Goal: Information Seeking & Learning: Learn about a topic

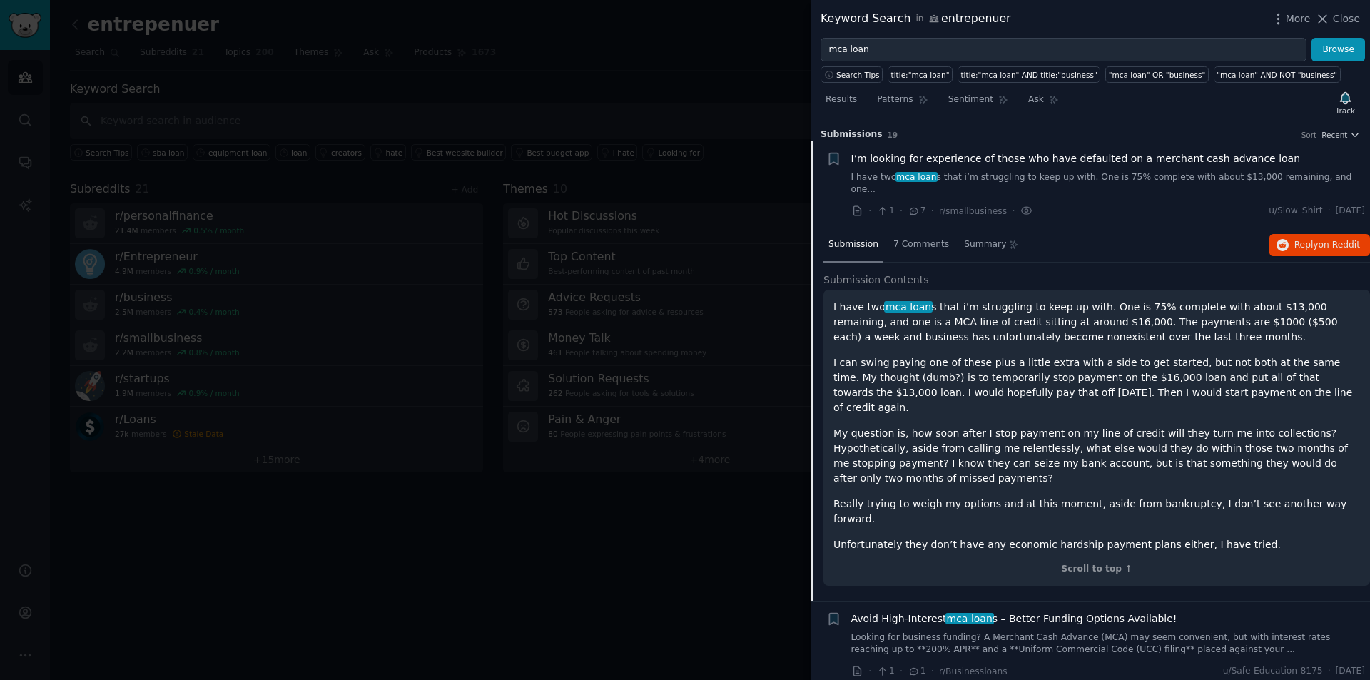
scroll to position [23, 0]
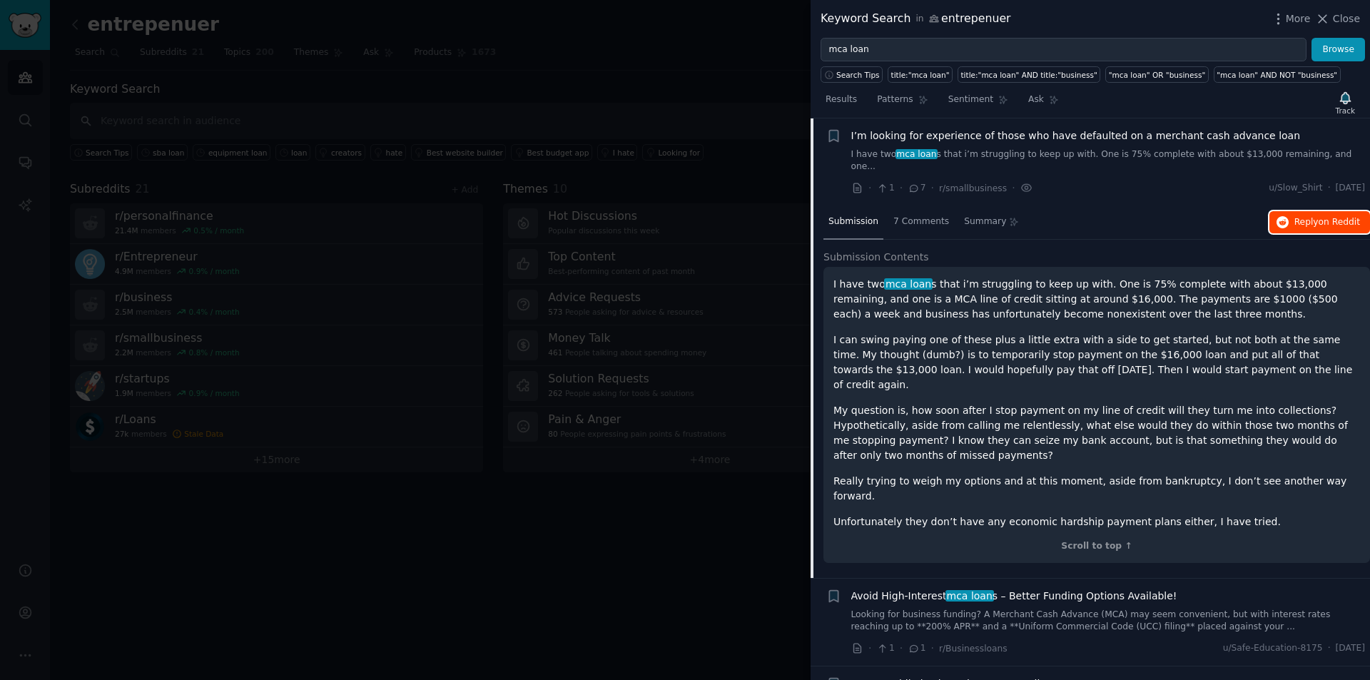
click at [1320, 217] on span "on Reddit" at bounding box center [1338, 222] width 41 height 10
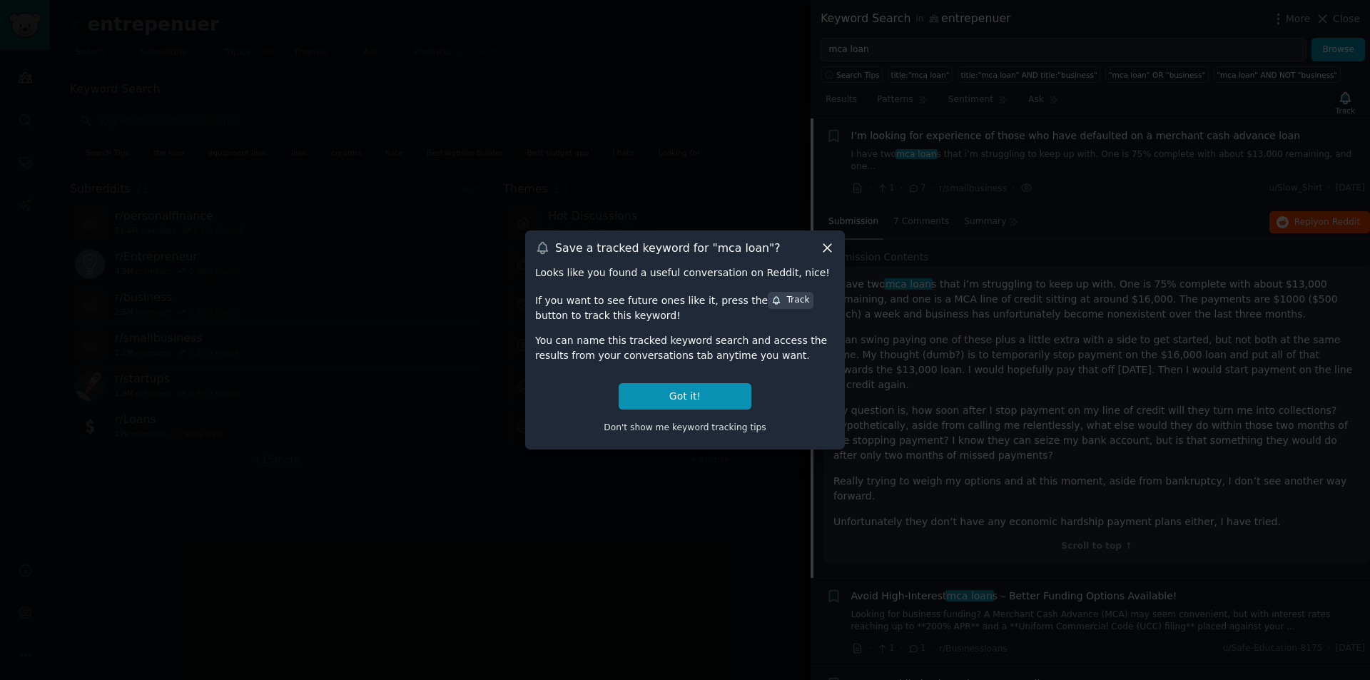
click at [824, 248] on icon at bounding box center [827, 247] width 15 height 15
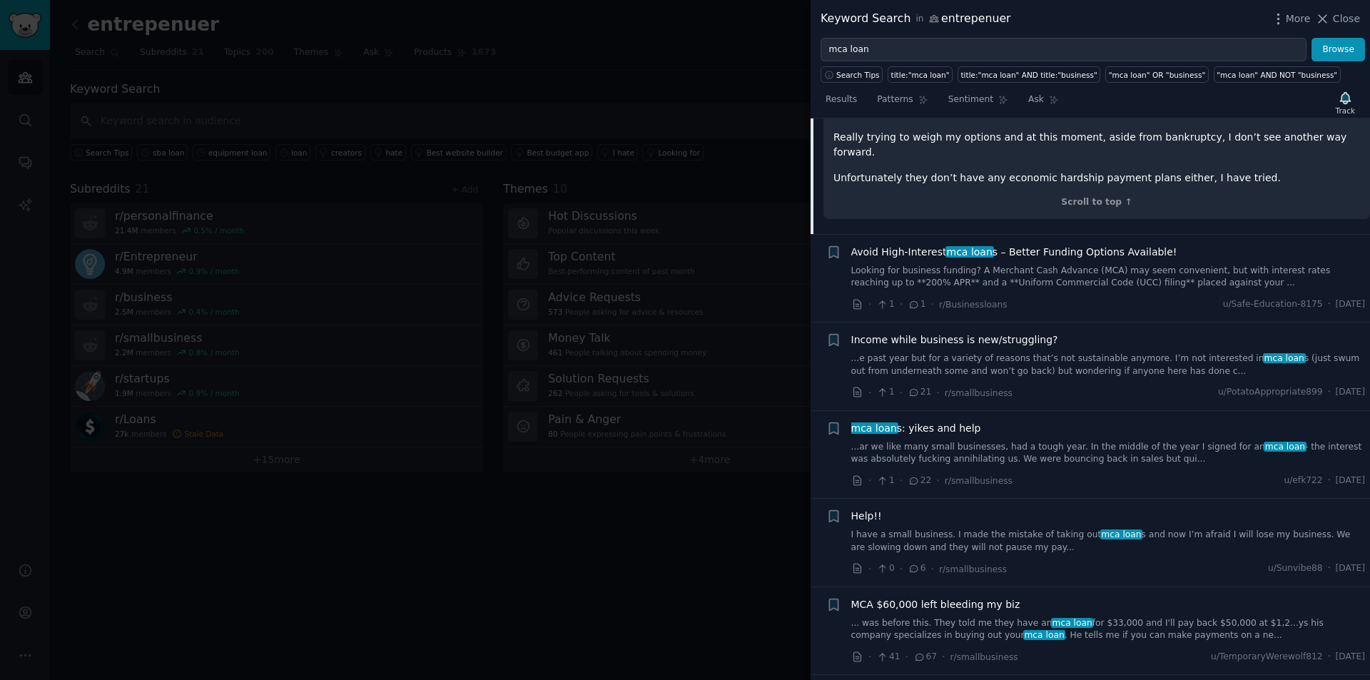
scroll to position [379, 0]
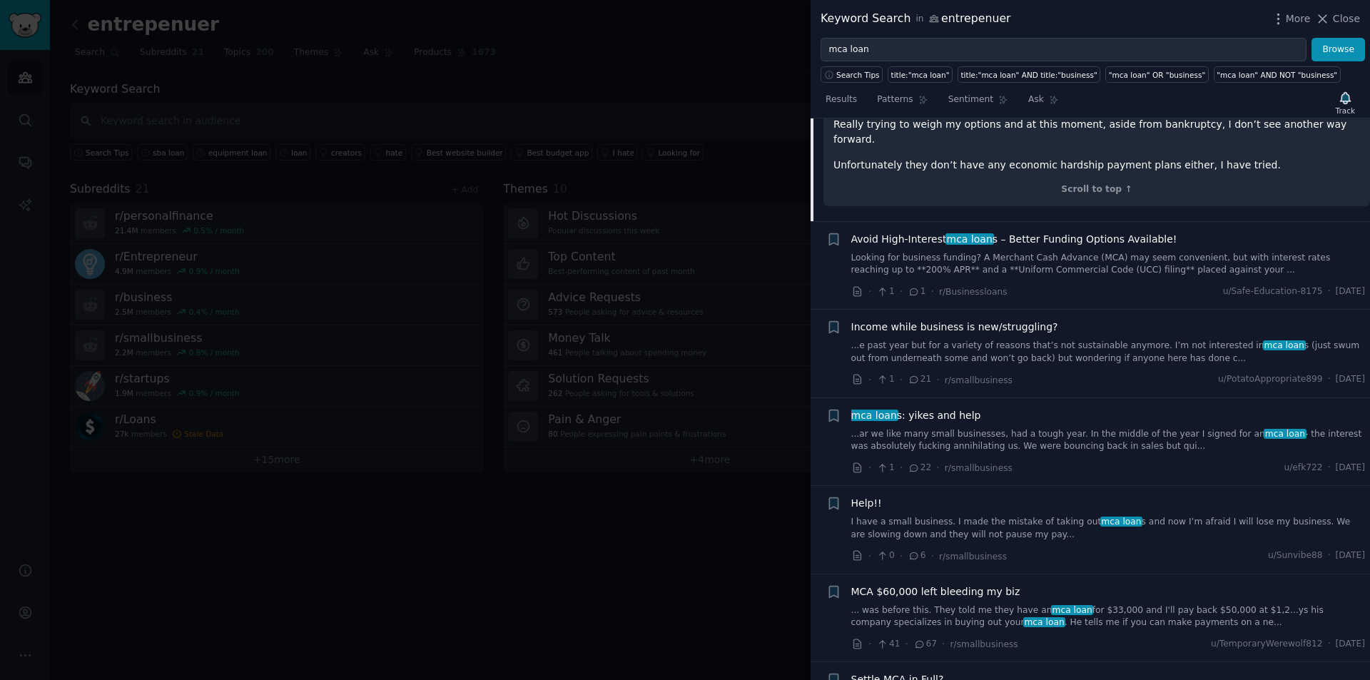
click at [1022, 340] on link "...e past year but for a variety of reasons that’s not sustainable anymore. I’m…" at bounding box center [1108, 352] width 514 height 25
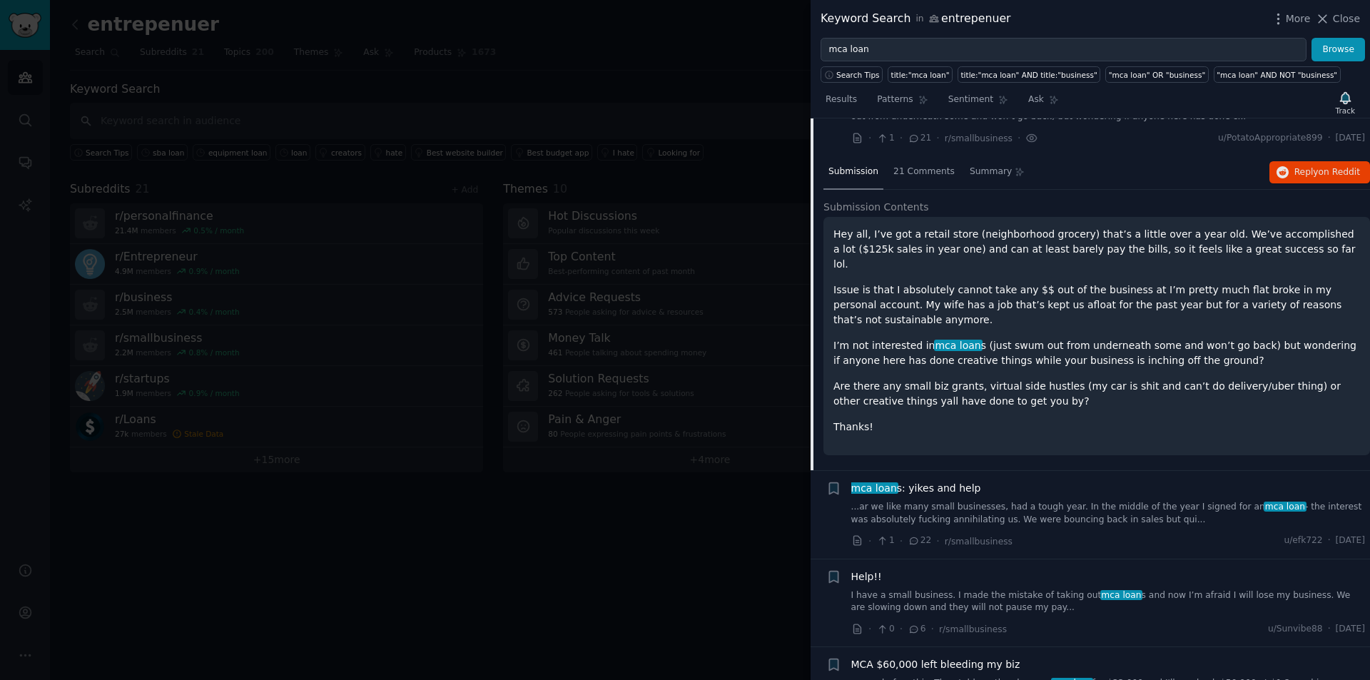
scroll to position [186, 0]
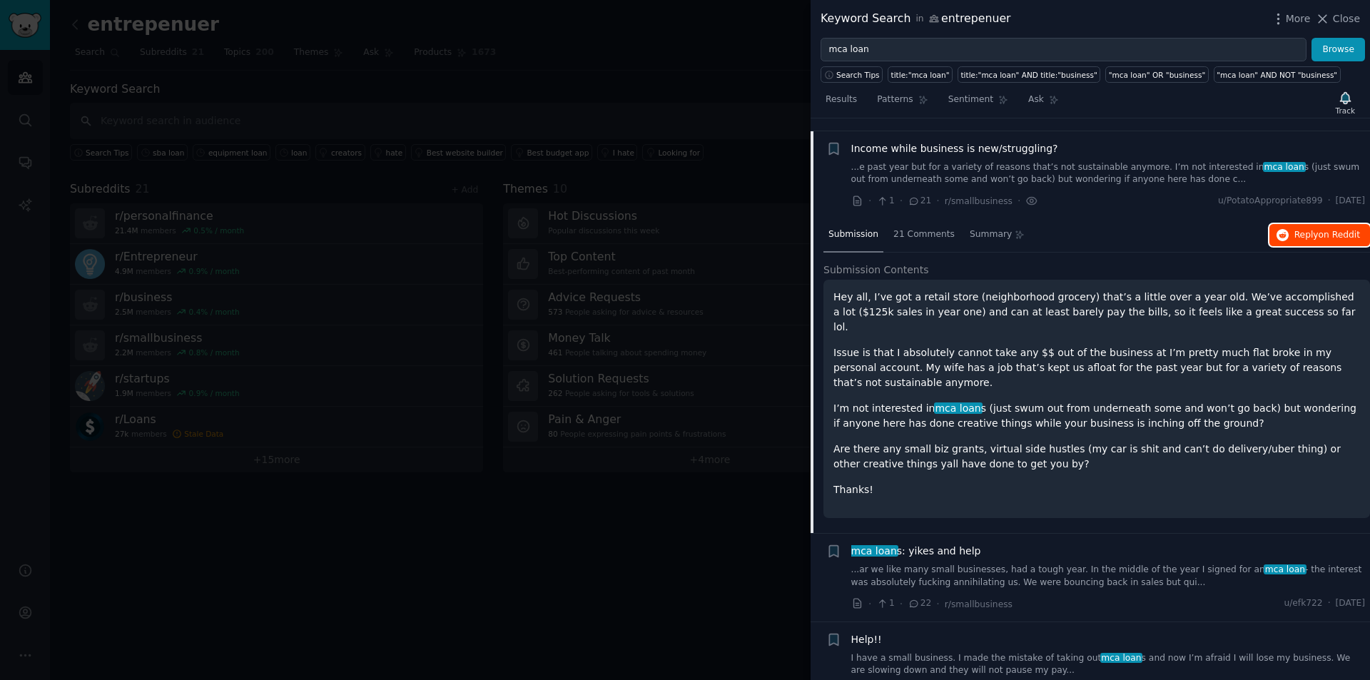
click at [1325, 230] on span "on Reddit" at bounding box center [1338, 235] width 41 height 10
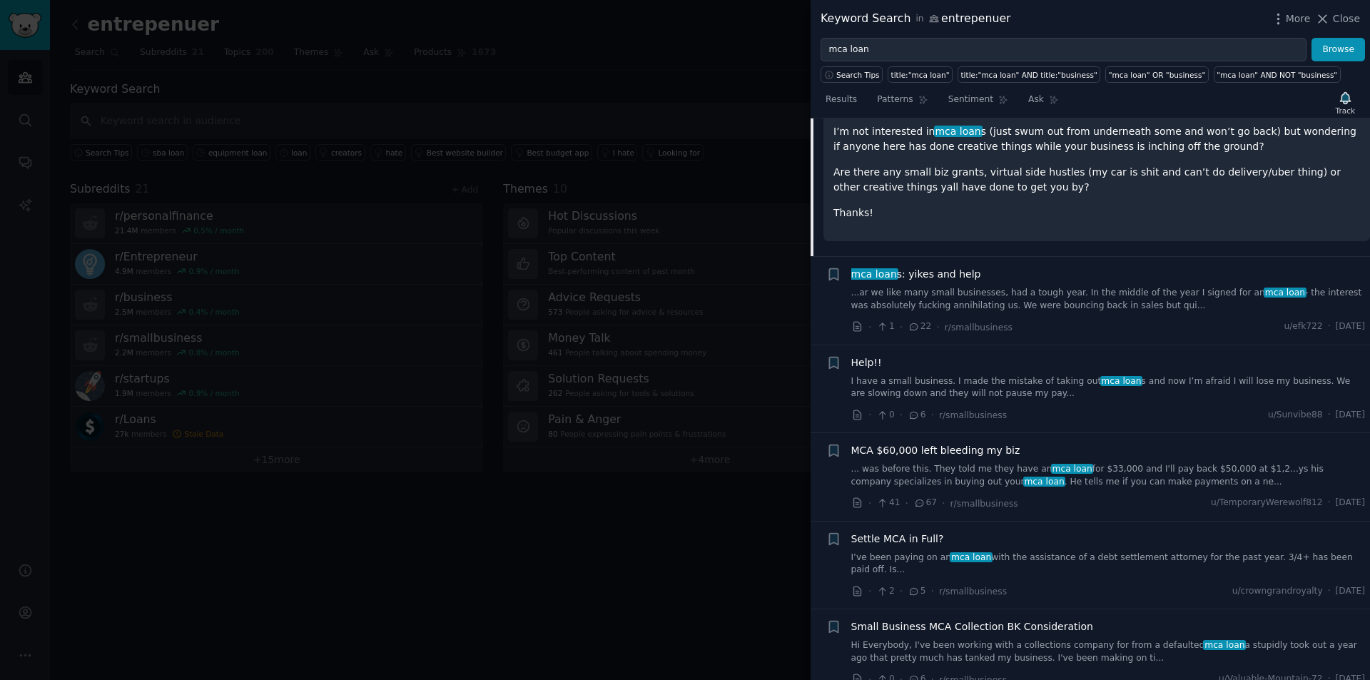
scroll to position [471, 0]
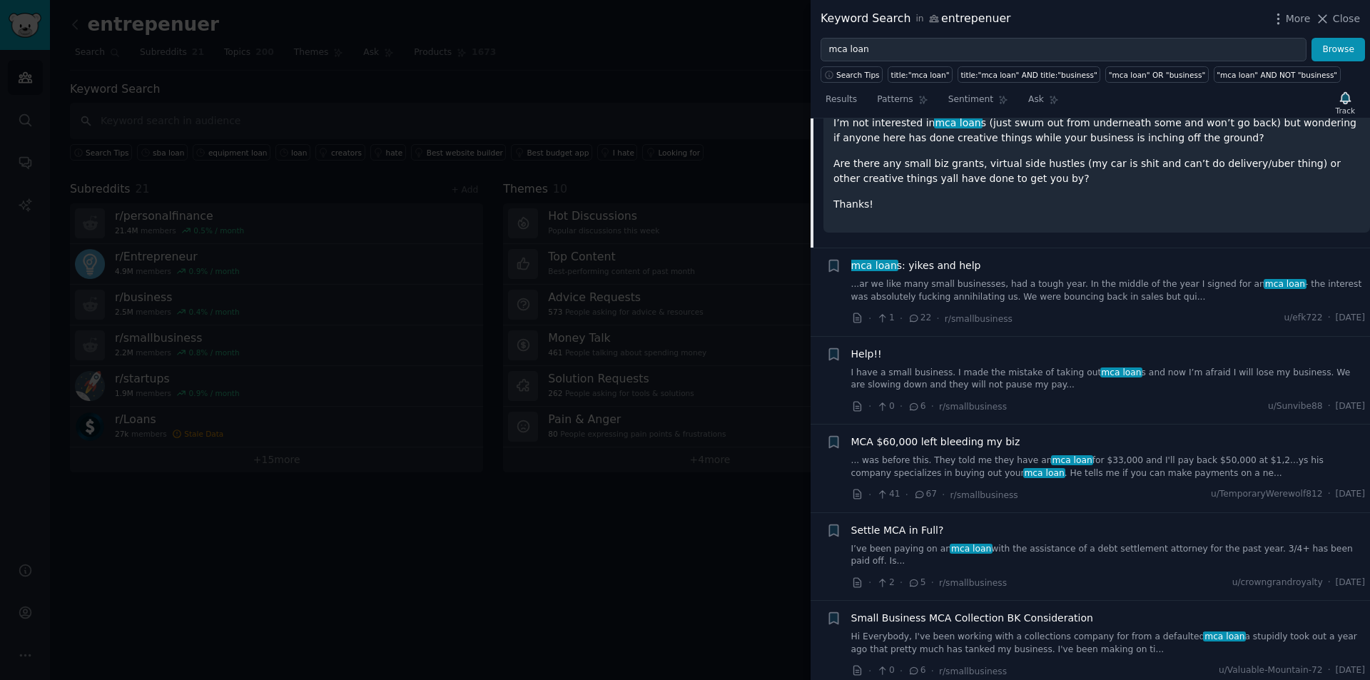
click at [1087, 454] on link "... was before this. They told me they have an mca loan for $33,000 and I'll pa…" at bounding box center [1108, 466] width 514 height 25
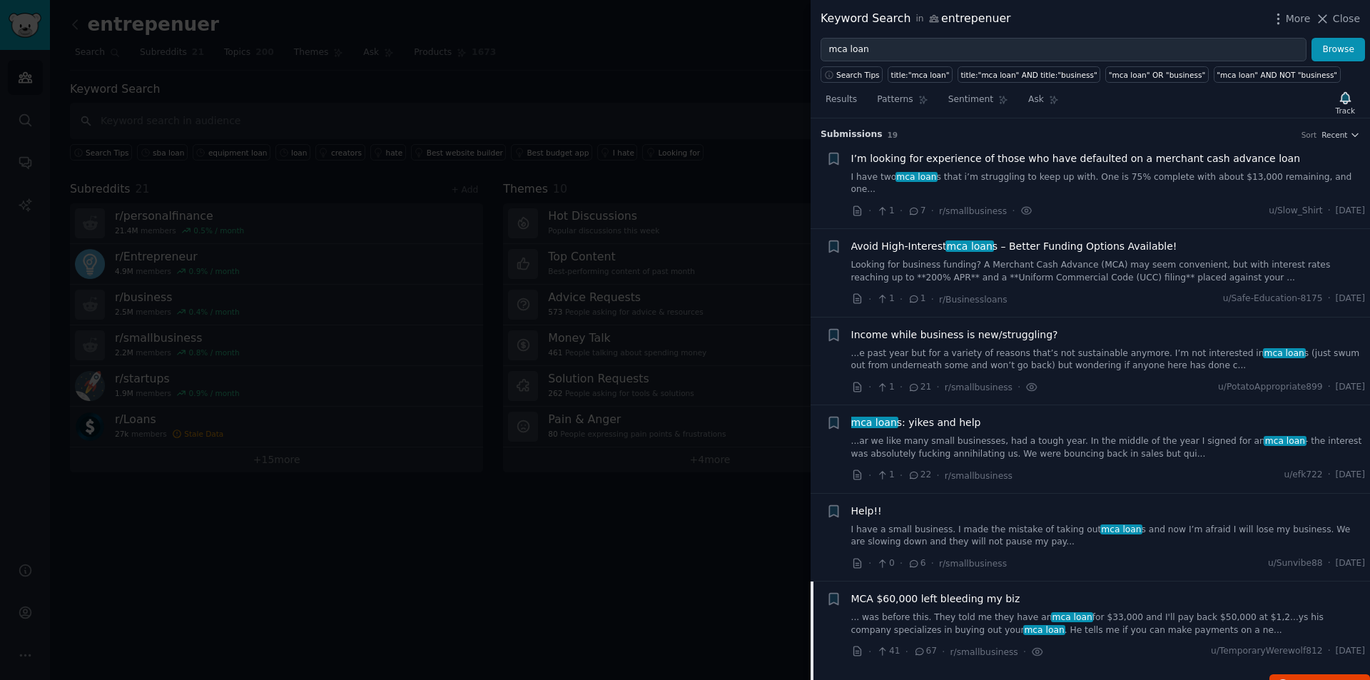
click at [994, 155] on span "I’m looking for experience of those who have defaulted on a merchant cash advan…" at bounding box center [1075, 158] width 449 height 15
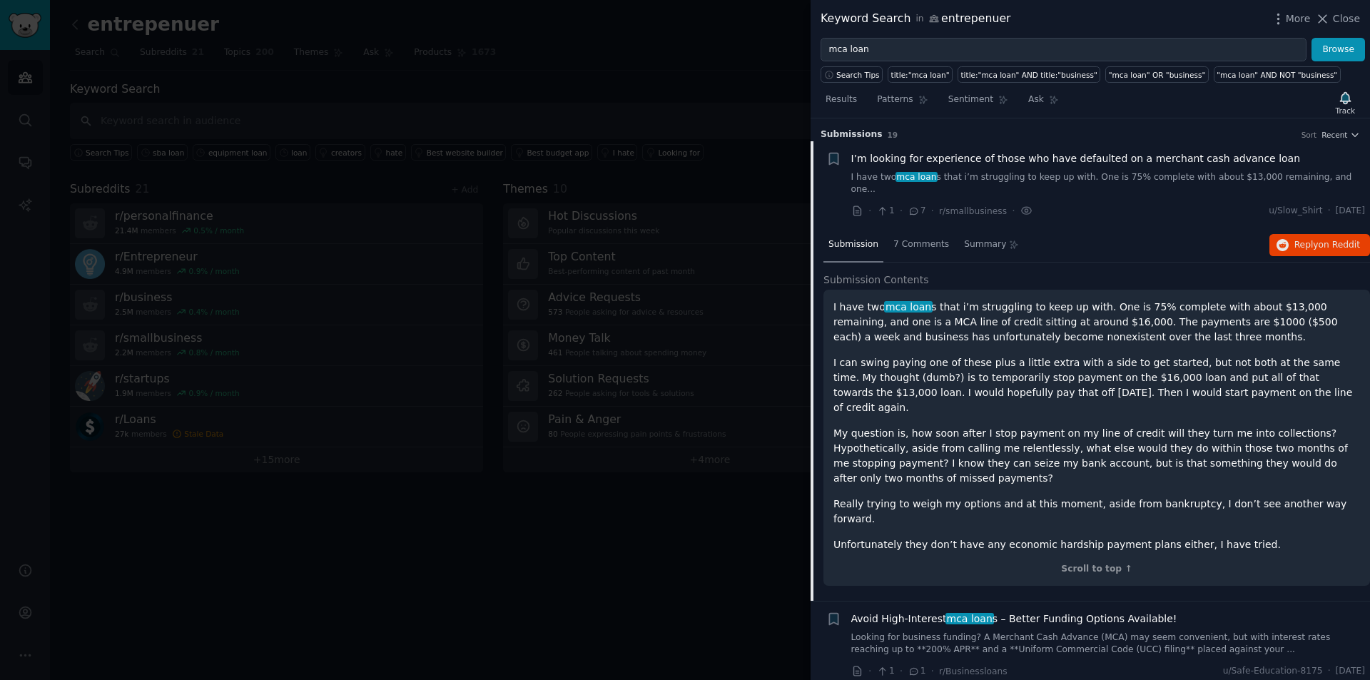
scroll to position [23, 0]
